Goal: Task Accomplishment & Management: Use online tool/utility

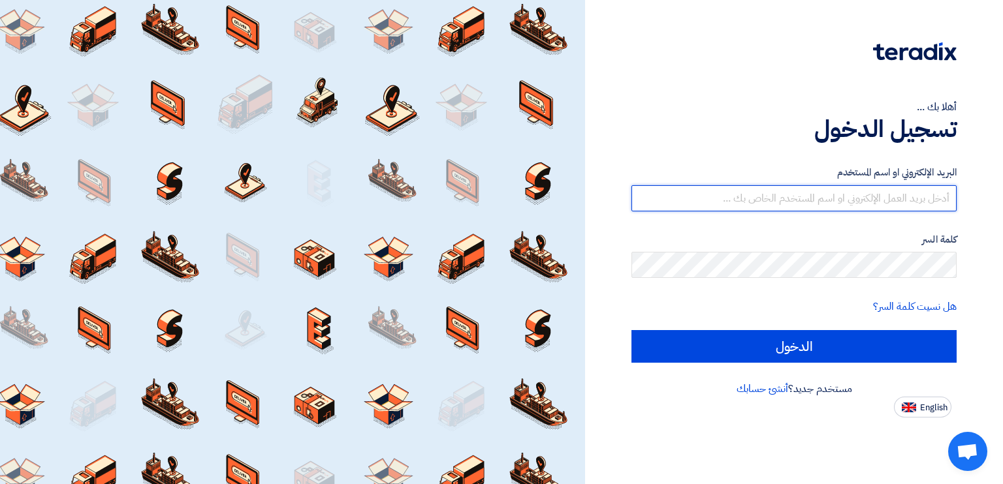
paste input "[PERSON_NAME][EMAIL_ADDRESS][DOMAIN_NAME]"
type input "[PERSON_NAME][EMAIL_ADDRESS][DOMAIN_NAME]"
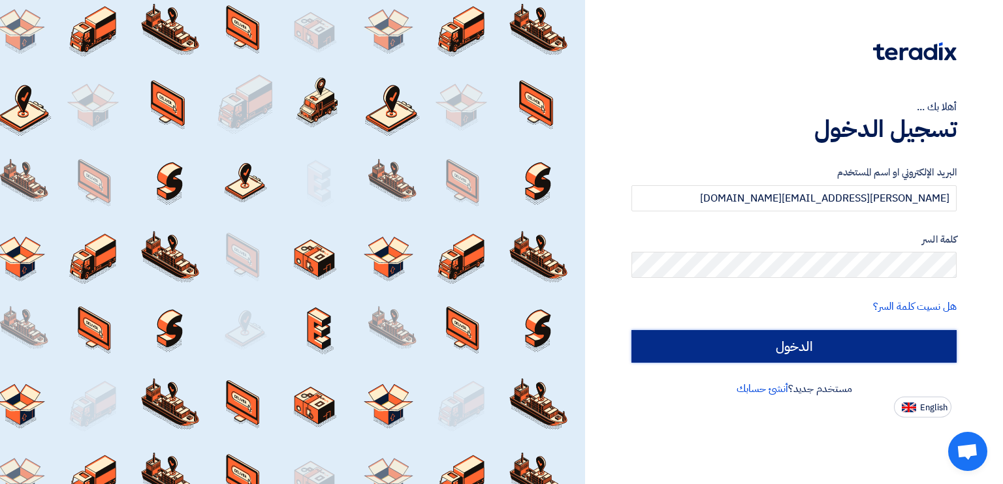
click at [710, 348] on input "الدخول" at bounding box center [793, 346] width 325 height 33
type input "Sign in"
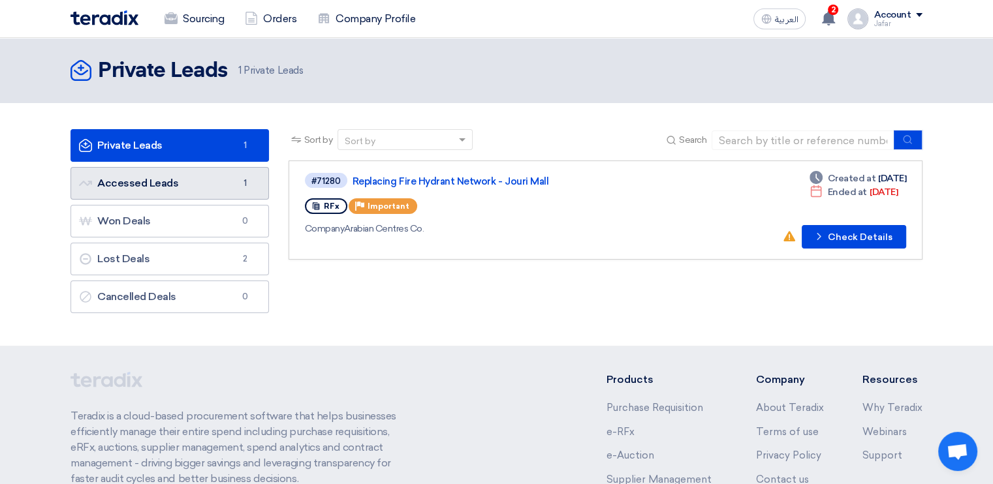
click at [195, 178] on link "Accessed Leads Accessed Leads 1" at bounding box center [170, 183] width 198 height 33
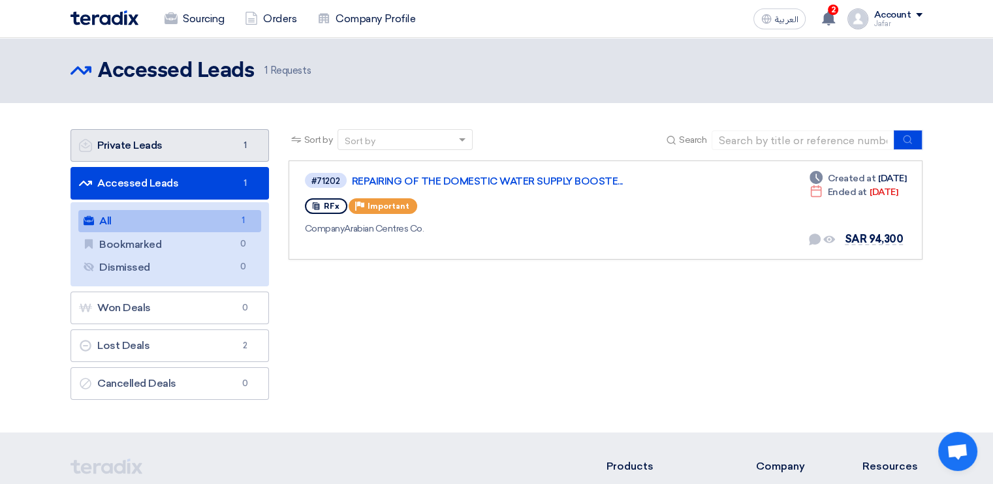
click at [191, 150] on link "Private Leads Private Leads 1" at bounding box center [170, 145] width 198 height 33
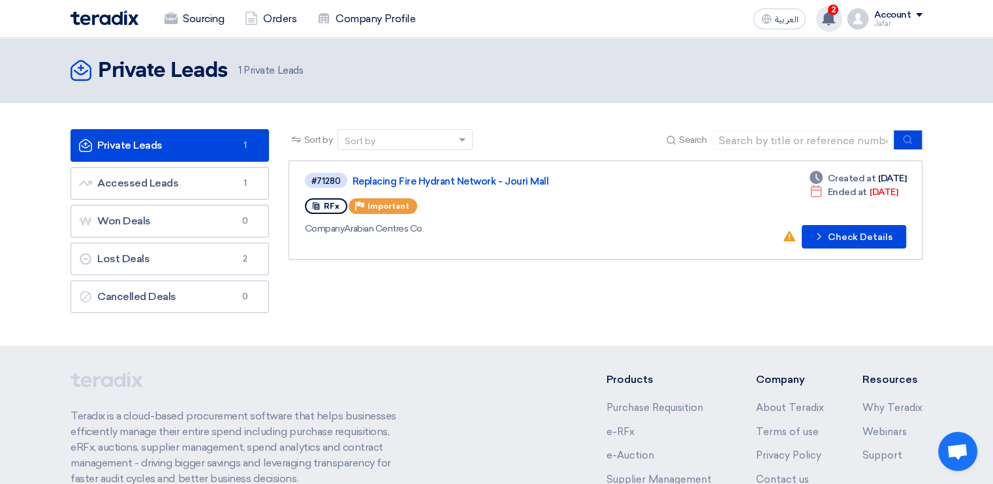
click at [833, 16] on use at bounding box center [828, 18] width 13 height 14
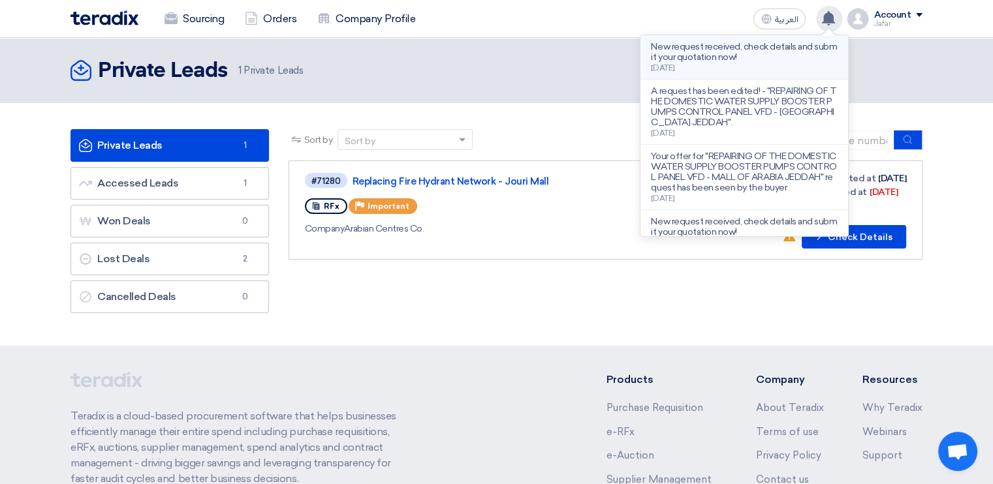
click at [765, 61] on p "New request received, check details and submit your quotation now!" at bounding box center [744, 52] width 187 height 21
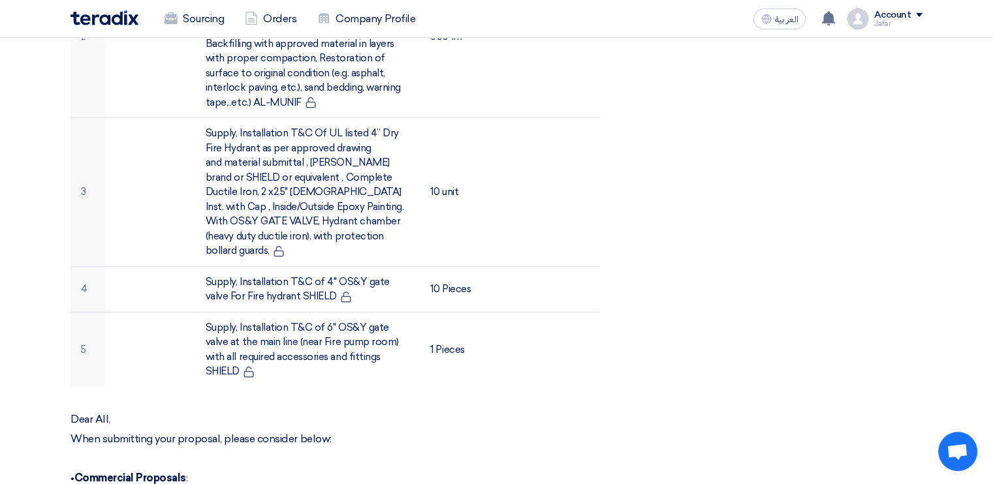
scroll to position [693, 0]
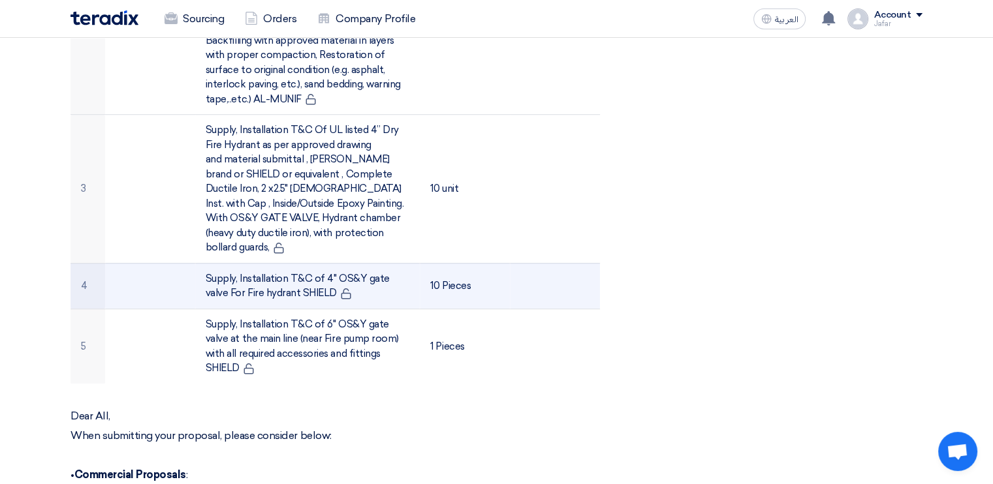
click at [339, 279] on td "Supply, Installation T&C of 4" OS&Y gate valve For Fire hydrant SHIELD" at bounding box center [307, 286] width 225 height 46
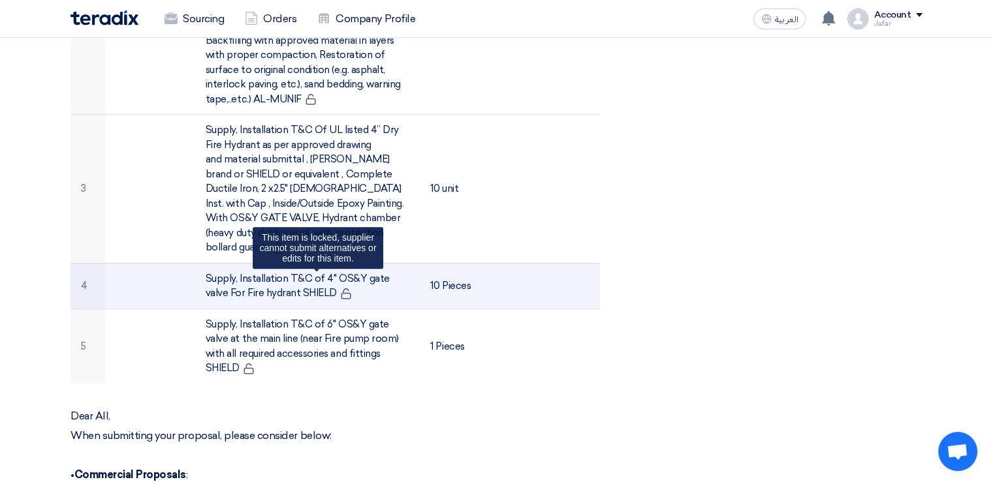
click at [340, 288] on icon at bounding box center [346, 294] width 12 height 12
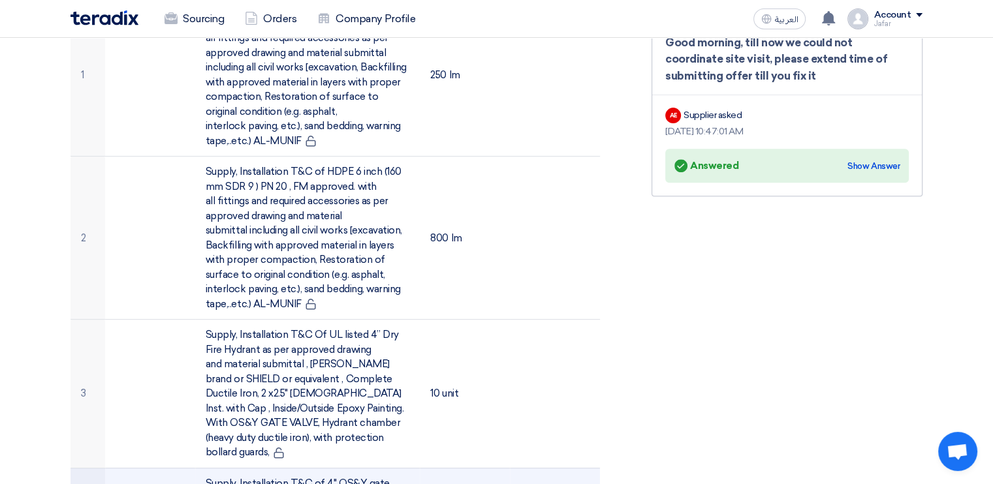
scroll to position [0, 0]
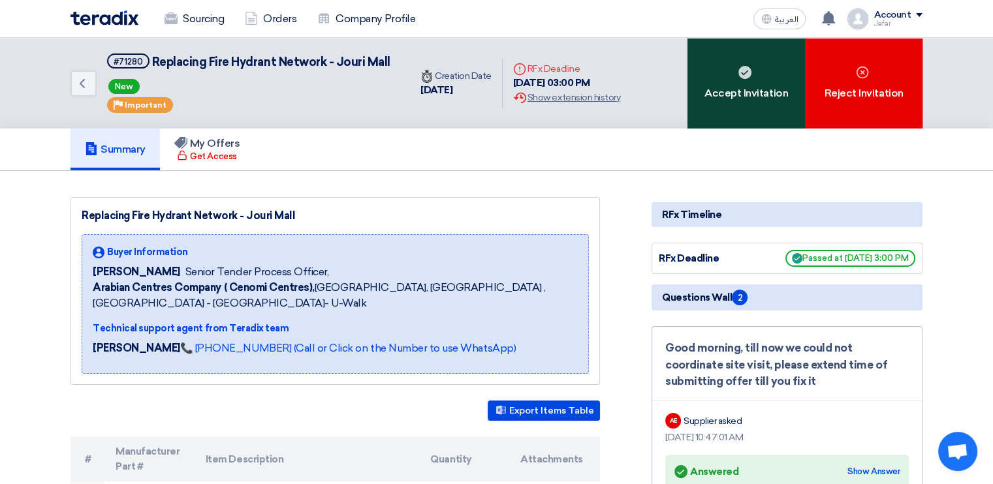
click at [739, 70] on use at bounding box center [744, 72] width 13 height 13
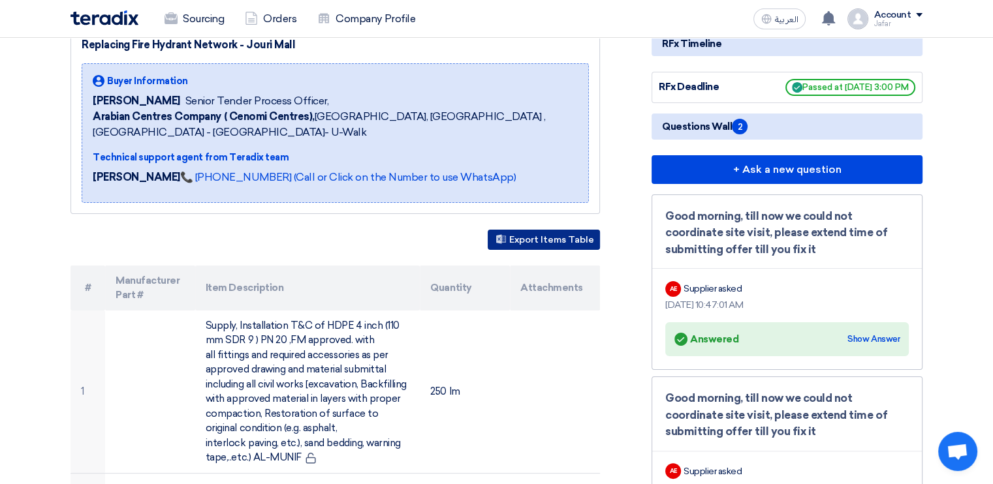
scroll to position [187, 0]
click at [509, 233] on button "Export Items Table" at bounding box center [544, 239] width 112 height 20
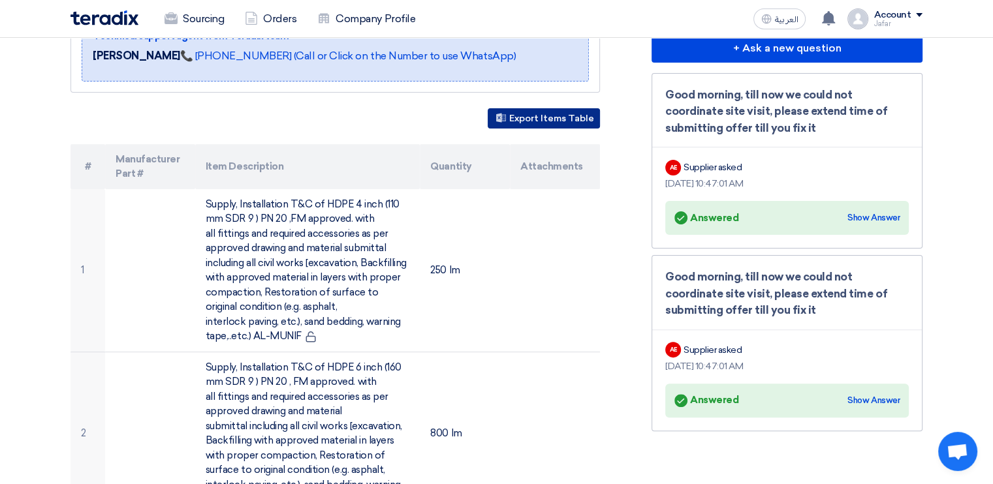
scroll to position [310, 0]
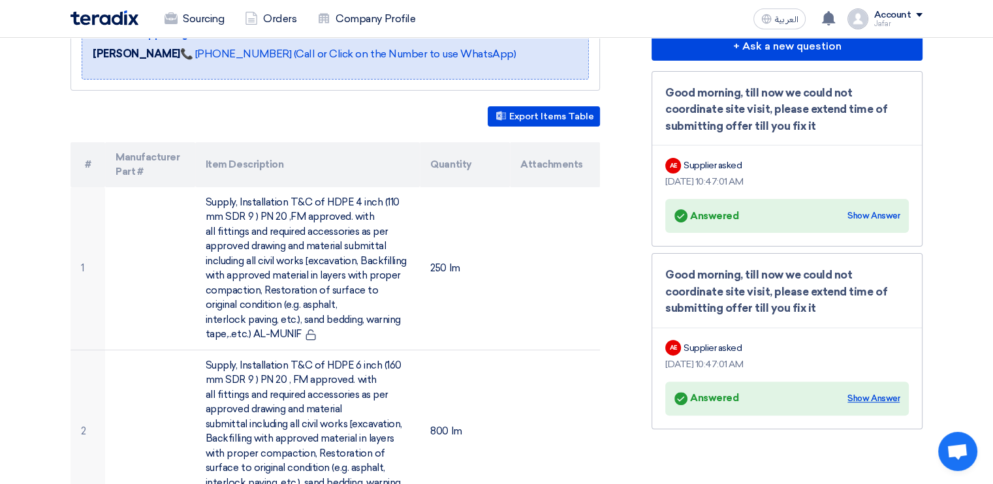
click at [886, 392] on div "Show Answer" at bounding box center [873, 398] width 52 height 13
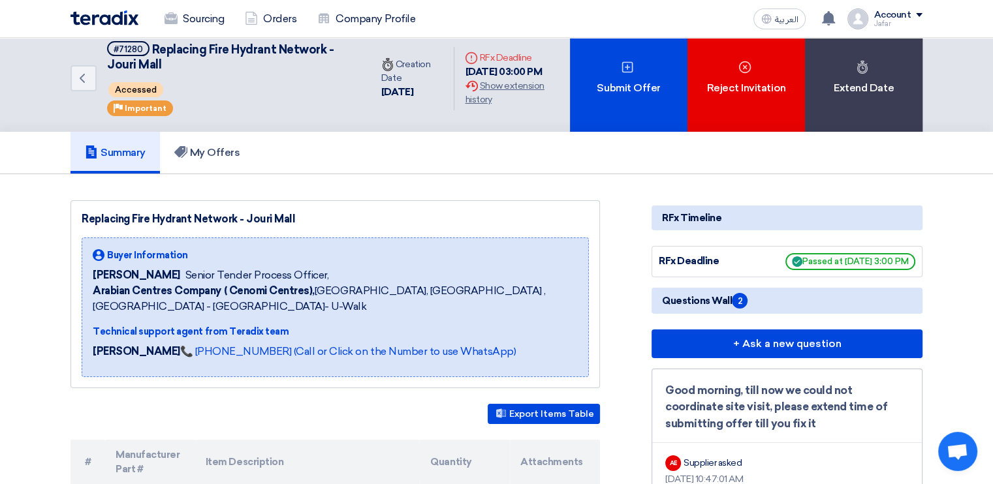
scroll to position [0, 0]
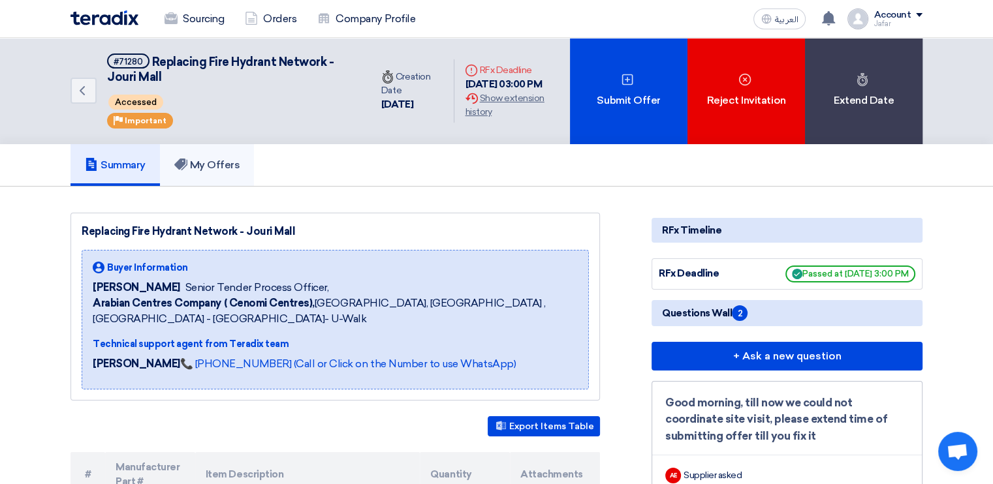
click at [223, 159] on h5 "My Offers" at bounding box center [207, 165] width 66 height 13
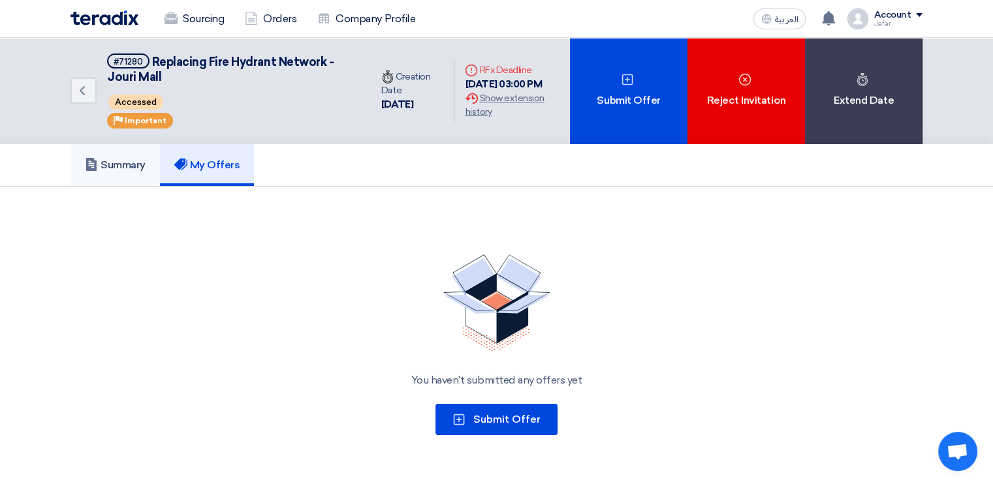
click at [119, 159] on h5 "Summary" at bounding box center [115, 165] width 61 height 13
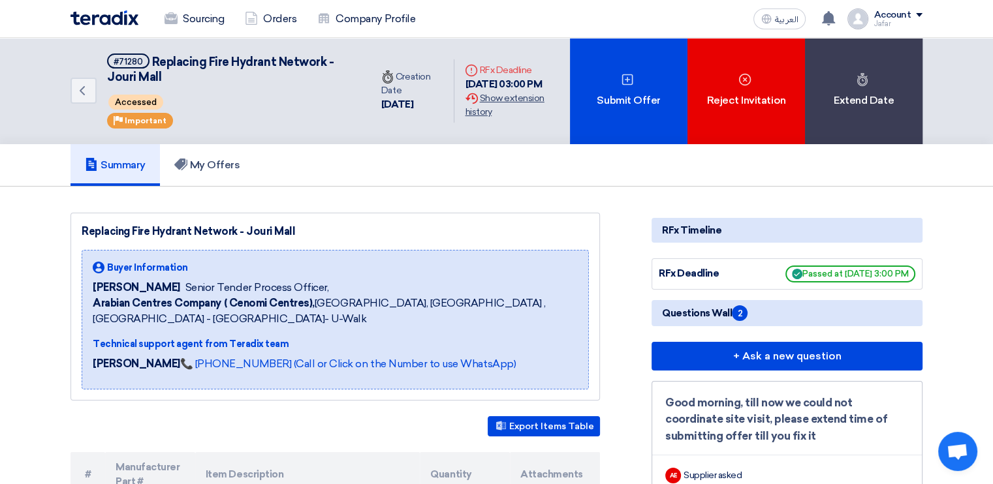
click at [513, 99] on div "Extension History Show extension history" at bounding box center [512, 104] width 95 height 27
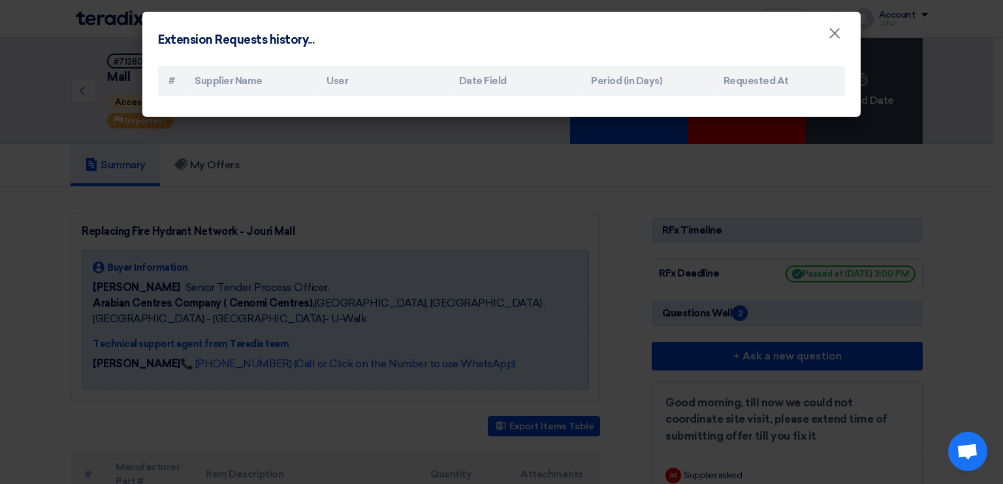
click at [488, 197] on modal-container "Extension Requests history... × # Supplier Name User Date Field Period (in Days…" at bounding box center [501, 242] width 1003 height 484
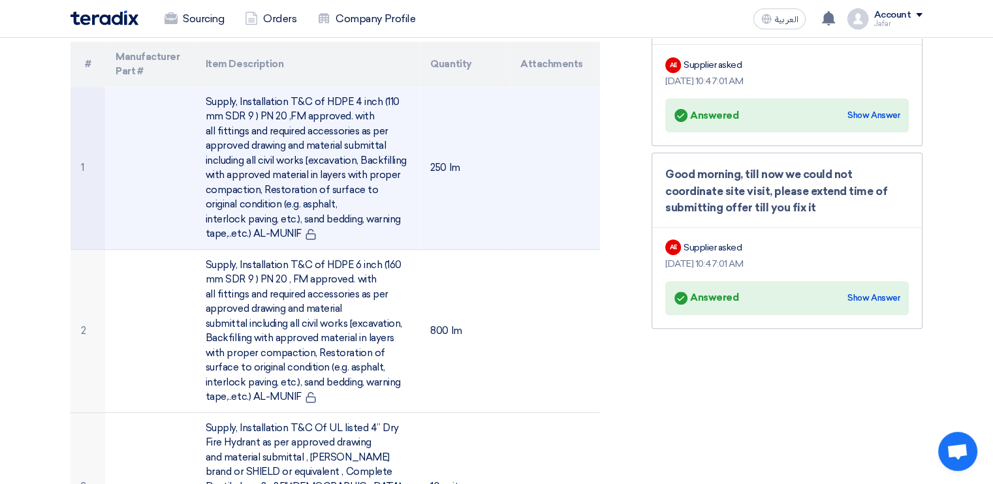
scroll to position [411, 0]
click at [572, 131] on td at bounding box center [555, 167] width 90 height 163
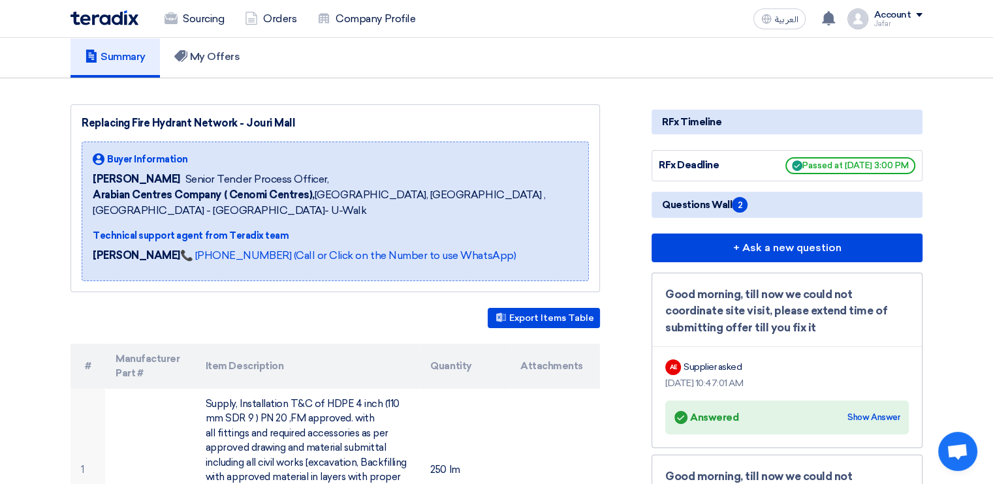
scroll to position [116, 0]
